Goal: Find contact information: Find contact information

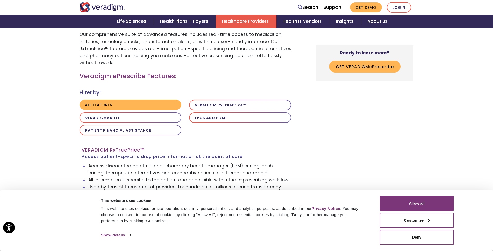
scroll to position [415, 0]
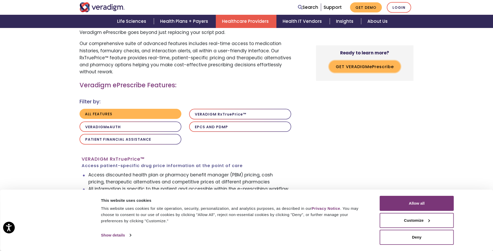
click at [352, 68] on button "Get Veradigm e P rescribe" at bounding box center [365, 67] width 72 height 12
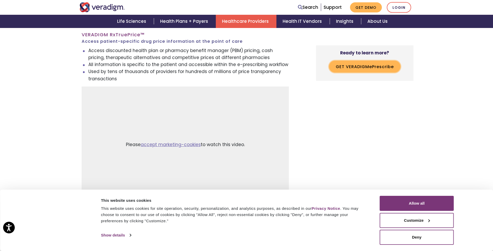
scroll to position [538, 0]
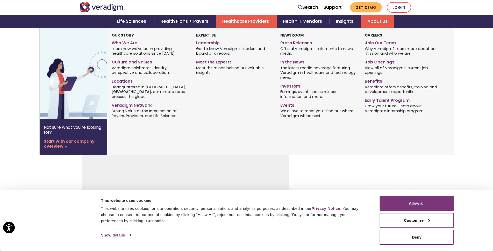
click at [379, 20] on link "About Us" at bounding box center [377, 21] width 33 height 13
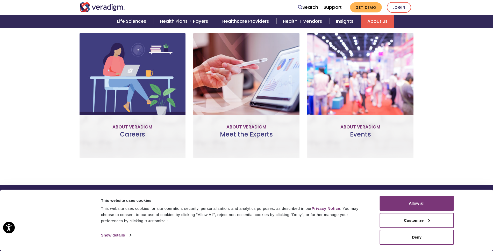
scroll to position [382, 0]
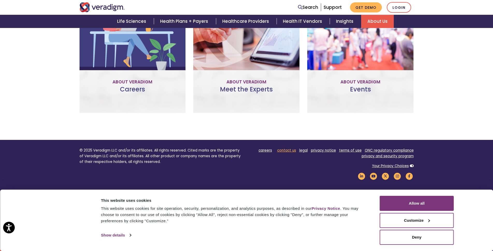
click at [292, 151] on link "contact us" at bounding box center [286, 150] width 19 height 5
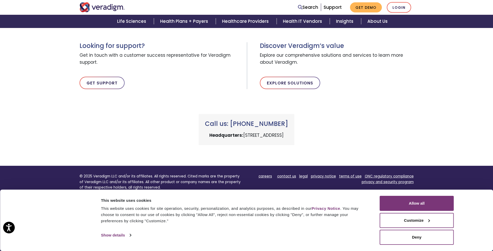
scroll to position [181, 0]
